Goal: Transaction & Acquisition: Download file/media

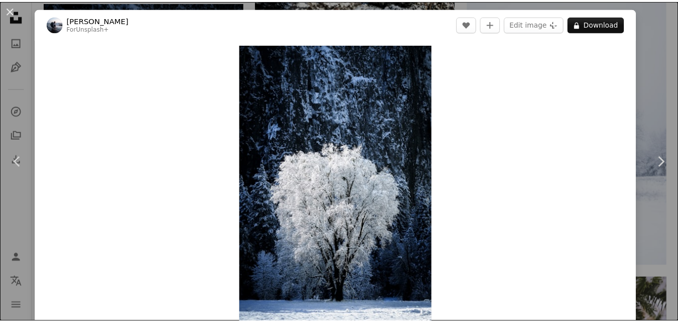
scroll to position [563, 0]
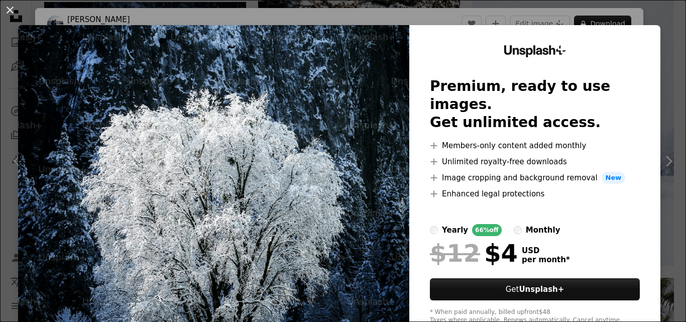
click at [577, 17] on div "An X shape Unsplash+ Premium, ready to use images. Get unlimited access. A plus…" at bounding box center [343, 161] width 686 height 322
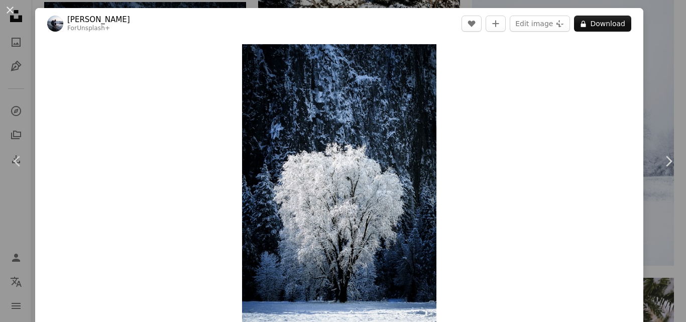
click at [577, 17] on button "A lock Download" at bounding box center [602, 24] width 57 height 16
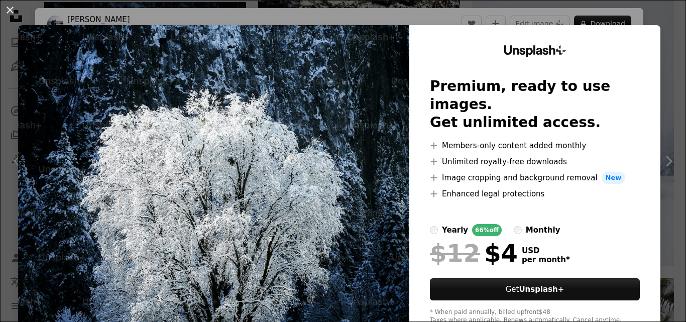
click at [577, 17] on div "An X shape Unsplash+ Premium, ready to use images. Get unlimited access. A plus…" at bounding box center [343, 161] width 686 height 322
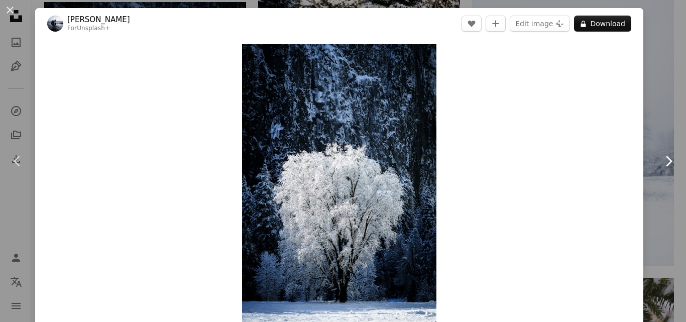
click at [654, 115] on link "Chevron right" at bounding box center [668, 161] width 35 height 96
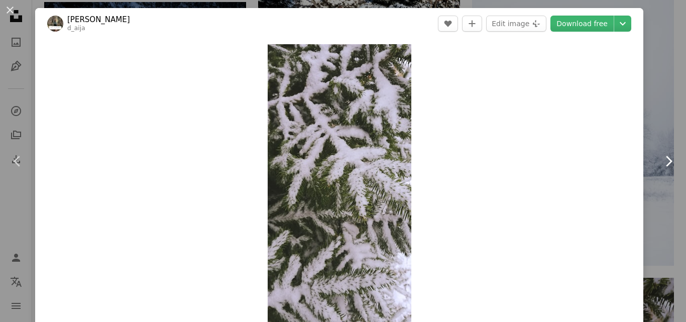
click at [660, 163] on icon "Chevron right" at bounding box center [668, 161] width 16 height 16
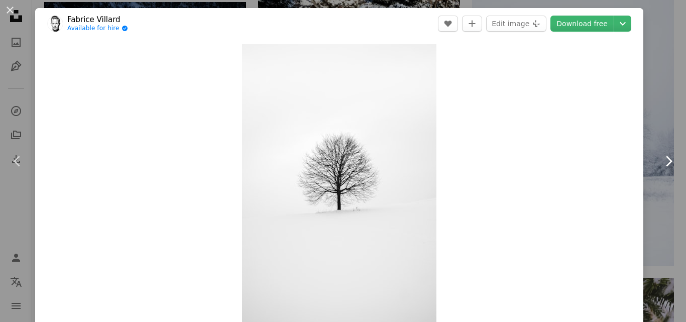
click at [660, 163] on icon "Chevron right" at bounding box center [668, 161] width 16 height 16
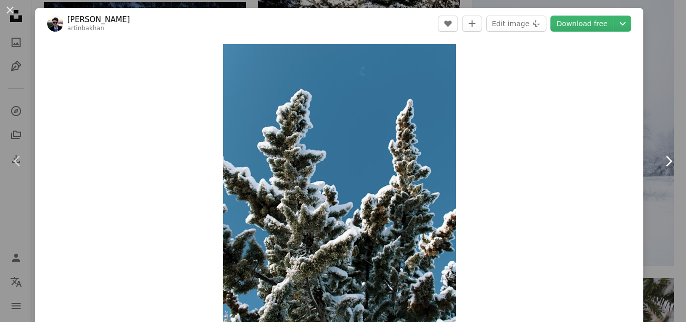
click at [666, 157] on icon at bounding box center [669, 161] width 7 height 11
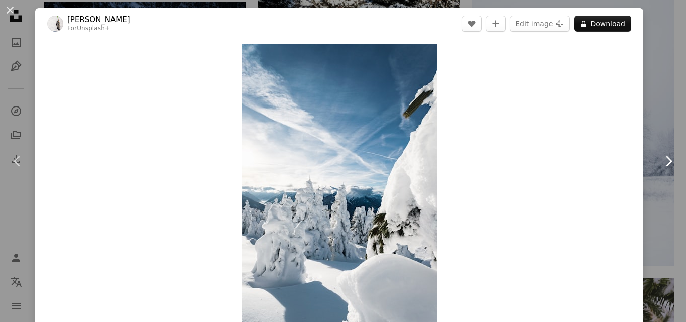
click at [666, 157] on icon at bounding box center [669, 161] width 7 height 11
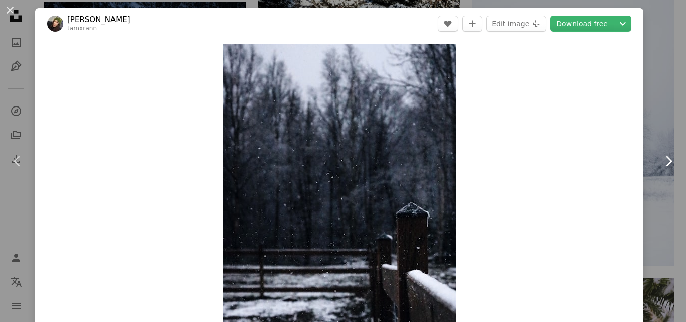
click at [666, 157] on icon at bounding box center [669, 161] width 7 height 11
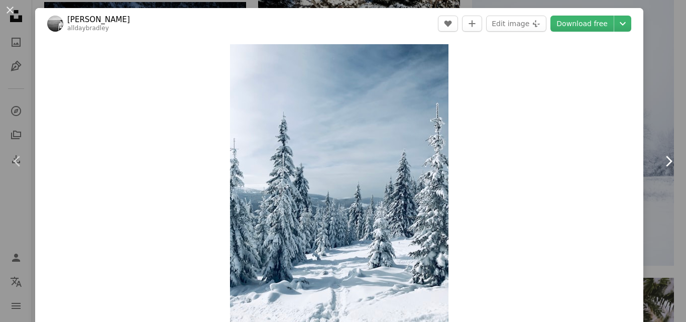
click at [666, 157] on icon at bounding box center [669, 161] width 7 height 11
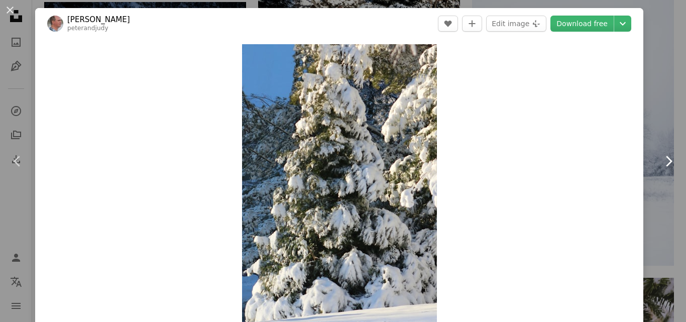
click at [666, 157] on icon at bounding box center [669, 161] width 7 height 11
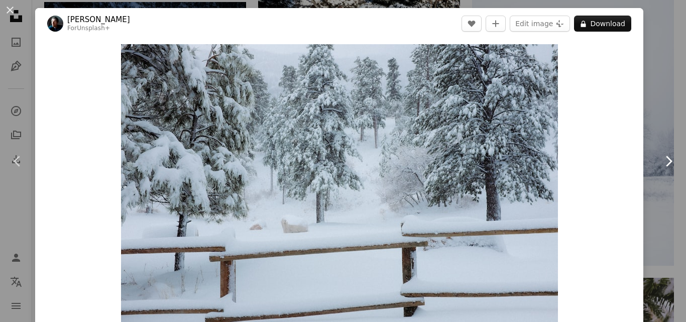
click at [666, 157] on icon at bounding box center [669, 161] width 7 height 11
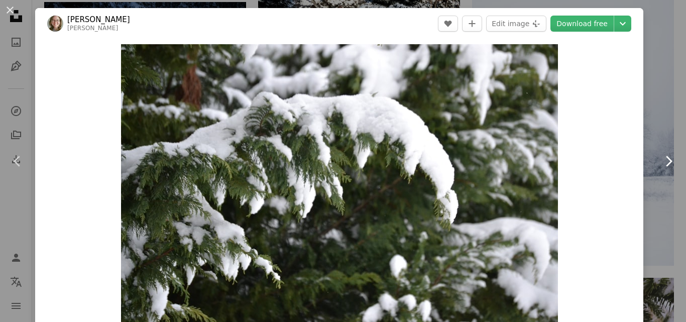
click at [666, 157] on icon at bounding box center [669, 161] width 7 height 11
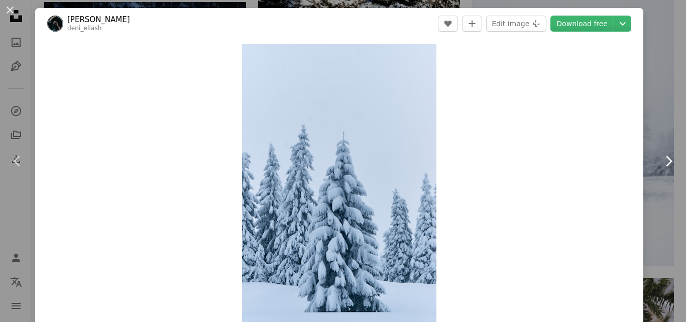
click at [666, 157] on icon at bounding box center [669, 161] width 7 height 11
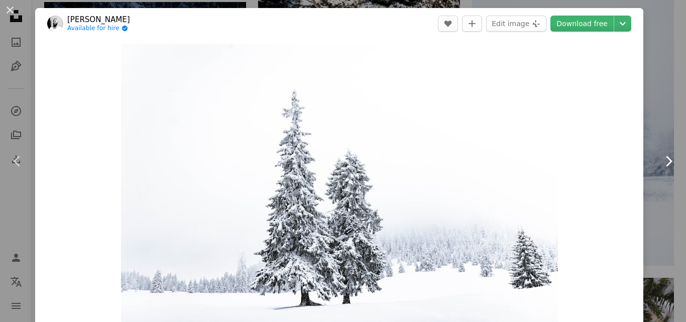
click at [666, 157] on icon at bounding box center [669, 161] width 7 height 11
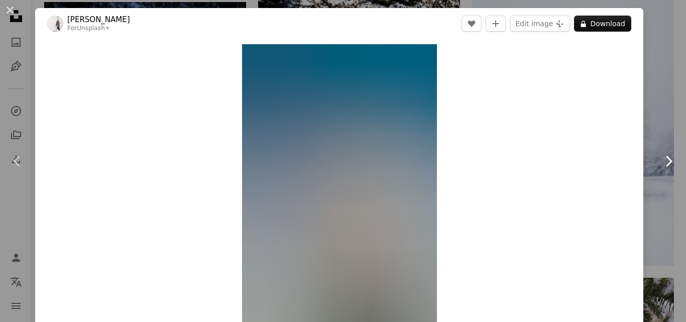
click at [666, 157] on icon at bounding box center [669, 161] width 7 height 11
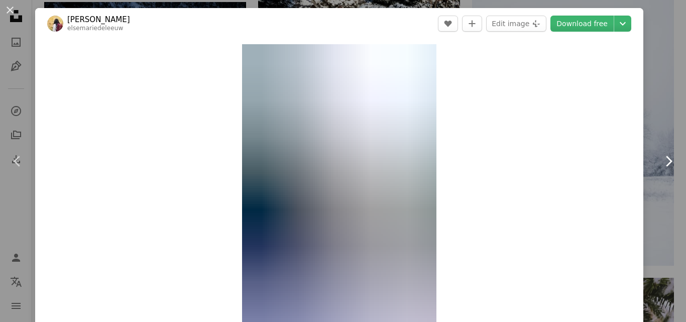
click at [666, 157] on icon at bounding box center [669, 161] width 7 height 11
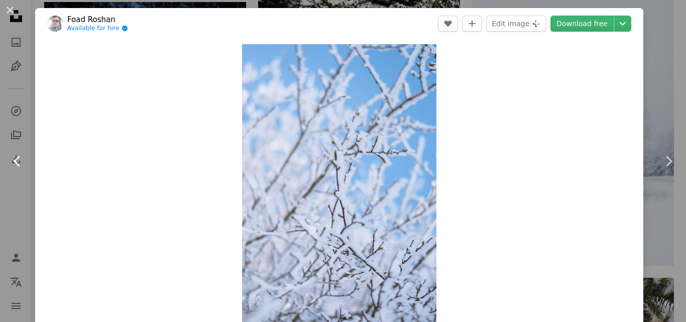
click at [19, 155] on icon "Chevron left" at bounding box center [18, 161] width 16 height 16
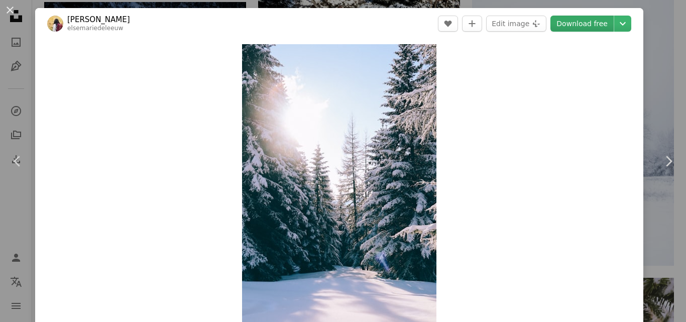
click at [586, 21] on link "Download free" at bounding box center [581, 24] width 63 height 16
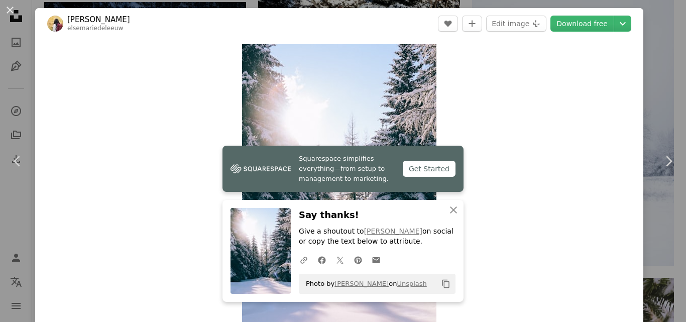
click at [465, 206] on div "Zoom in" at bounding box center [339, 190] width 608 height 302
click at [580, 21] on link "Download free" at bounding box center [581, 24] width 63 height 16
click at [10, 13] on button "An X shape" at bounding box center [10, 10] width 12 height 12
